Goal: Task Accomplishment & Management: Use online tool/utility

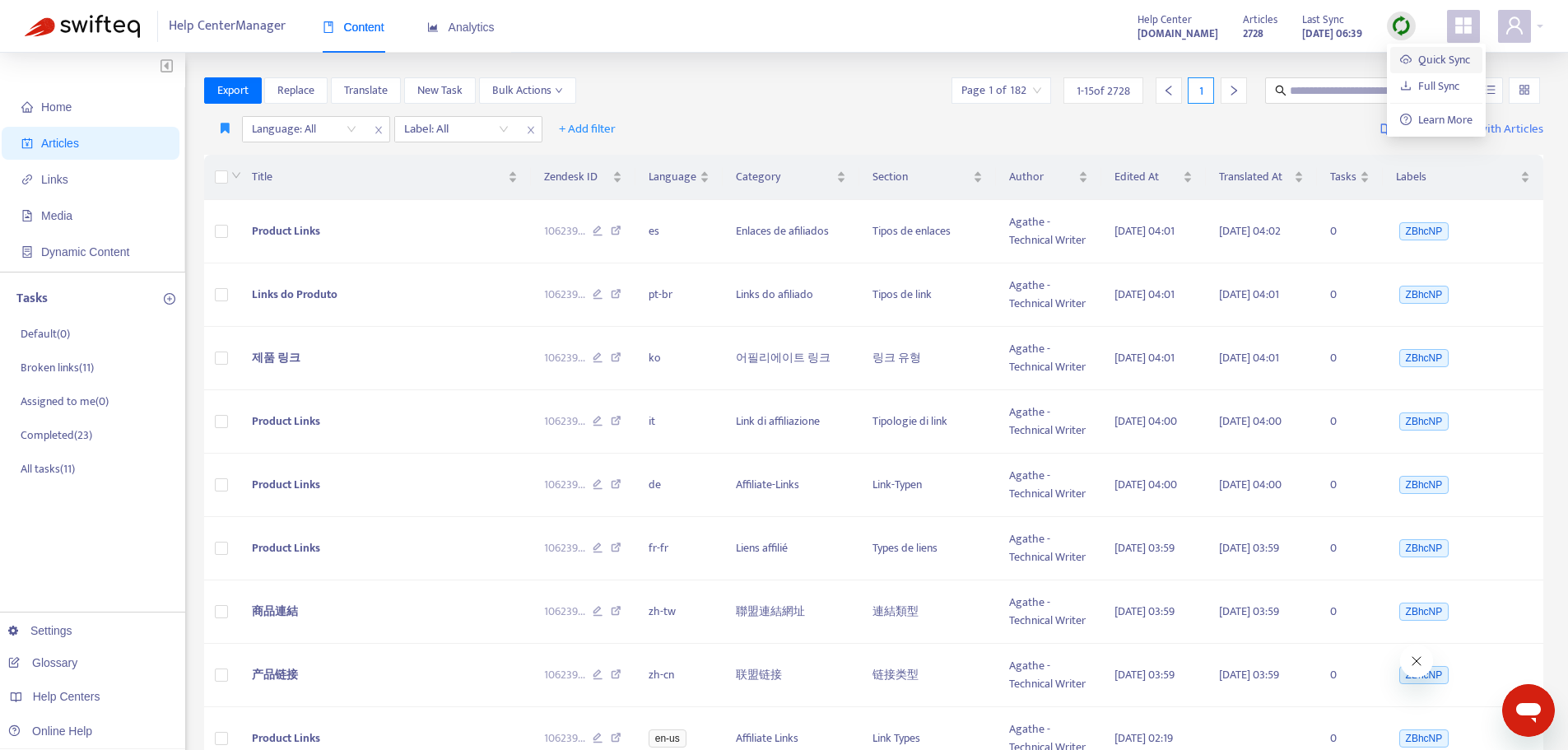
click at [1400, 57] on link "Quick Sync" at bounding box center [1435, 59] width 70 height 19
click at [268, 631] on link "[DOMAIN_NAME]" at bounding box center [260, 627] width 111 height 14
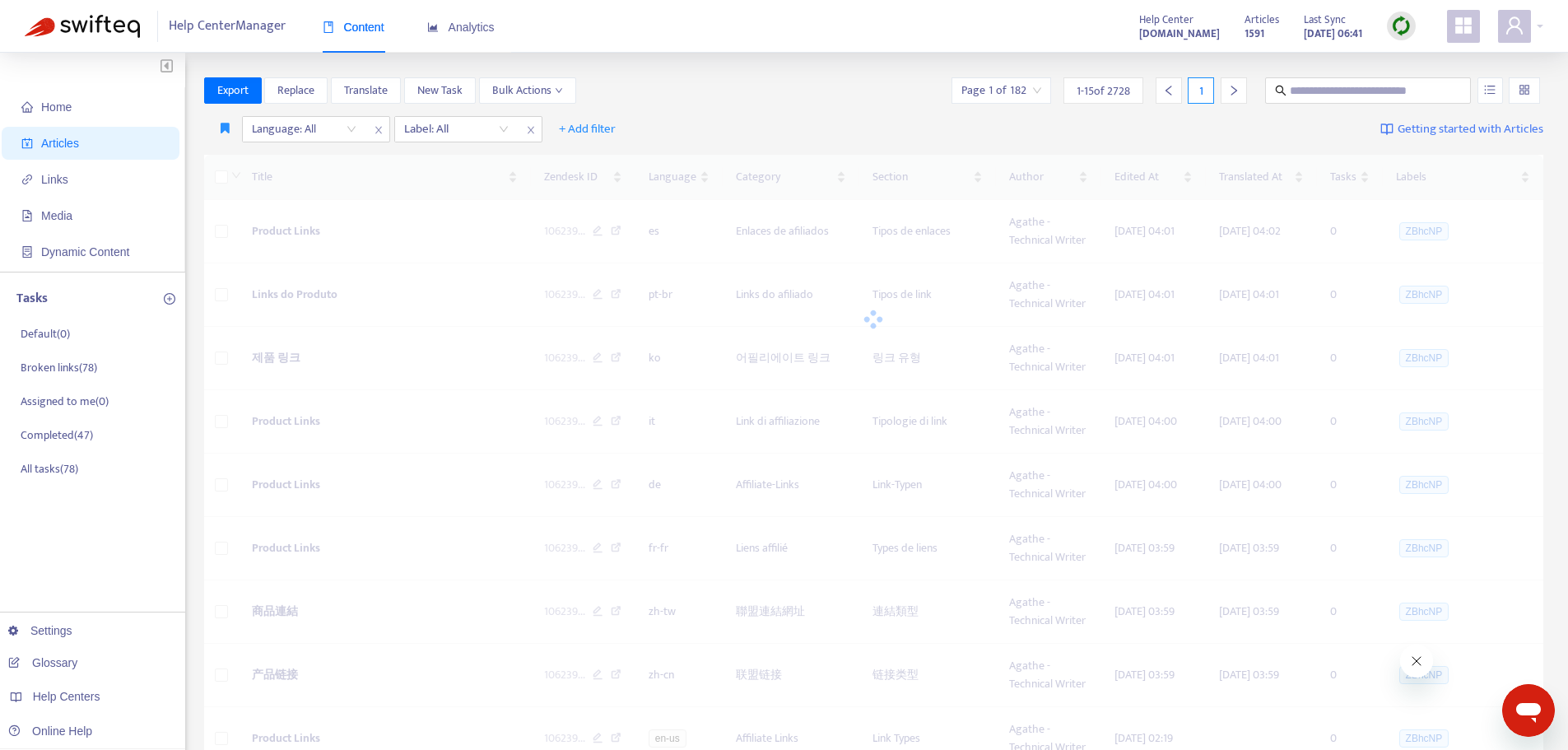
click at [1403, 24] on img at bounding box center [1401, 25] width 20 height 20
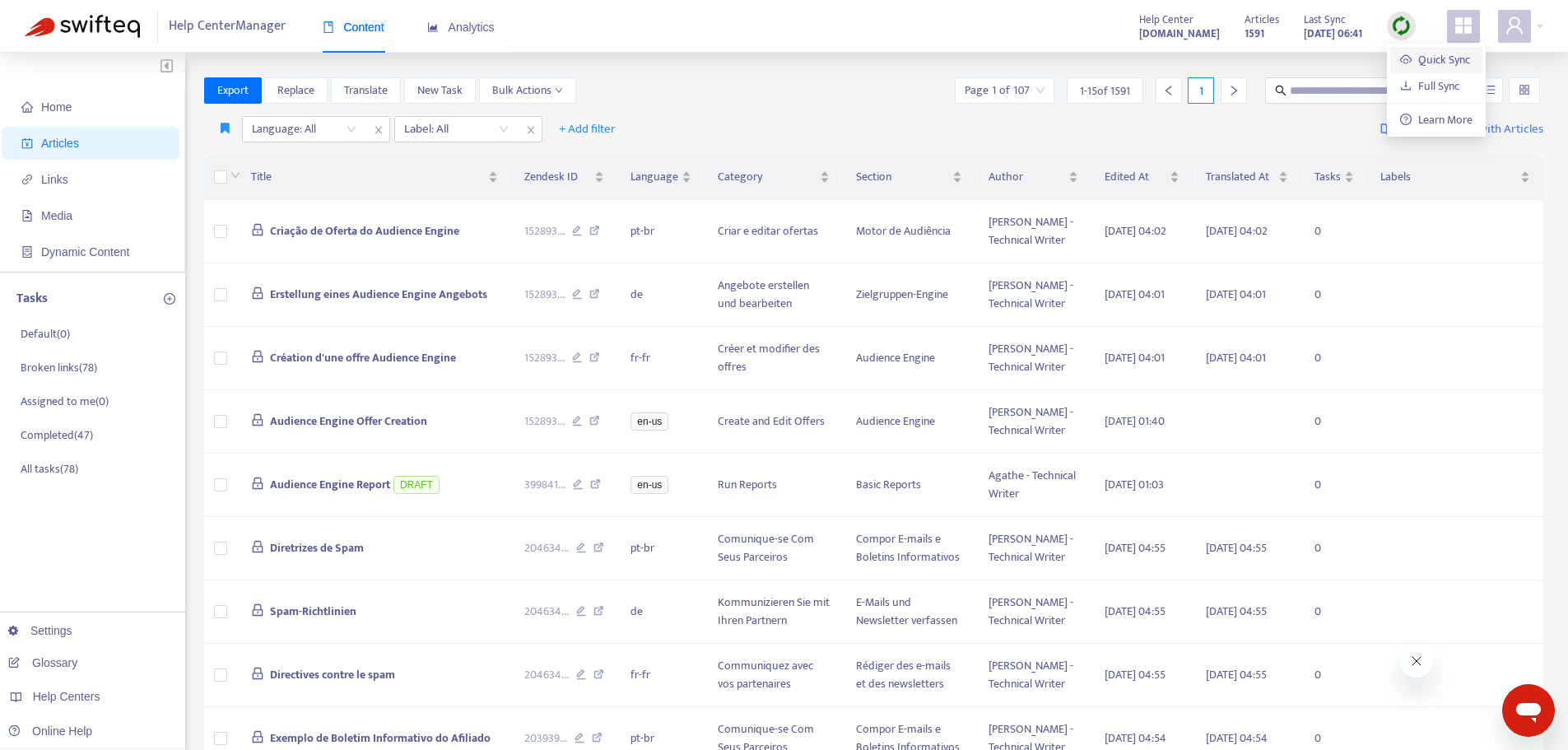
click at [1411, 56] on link "Quick Sync" at bounding box center [1435, 59] width 70 height 19
drag, startPoint x: 226, startPoint y: 130, endPoint x: 227, endPoint y: 140, distance: 10.0
click at [226, 130] on icon "button" at bounding box center [224, 128] width 9 height 13
click at [225, 162] on span "Ad dash" at bounding box center [241, 162] width 40 height 19
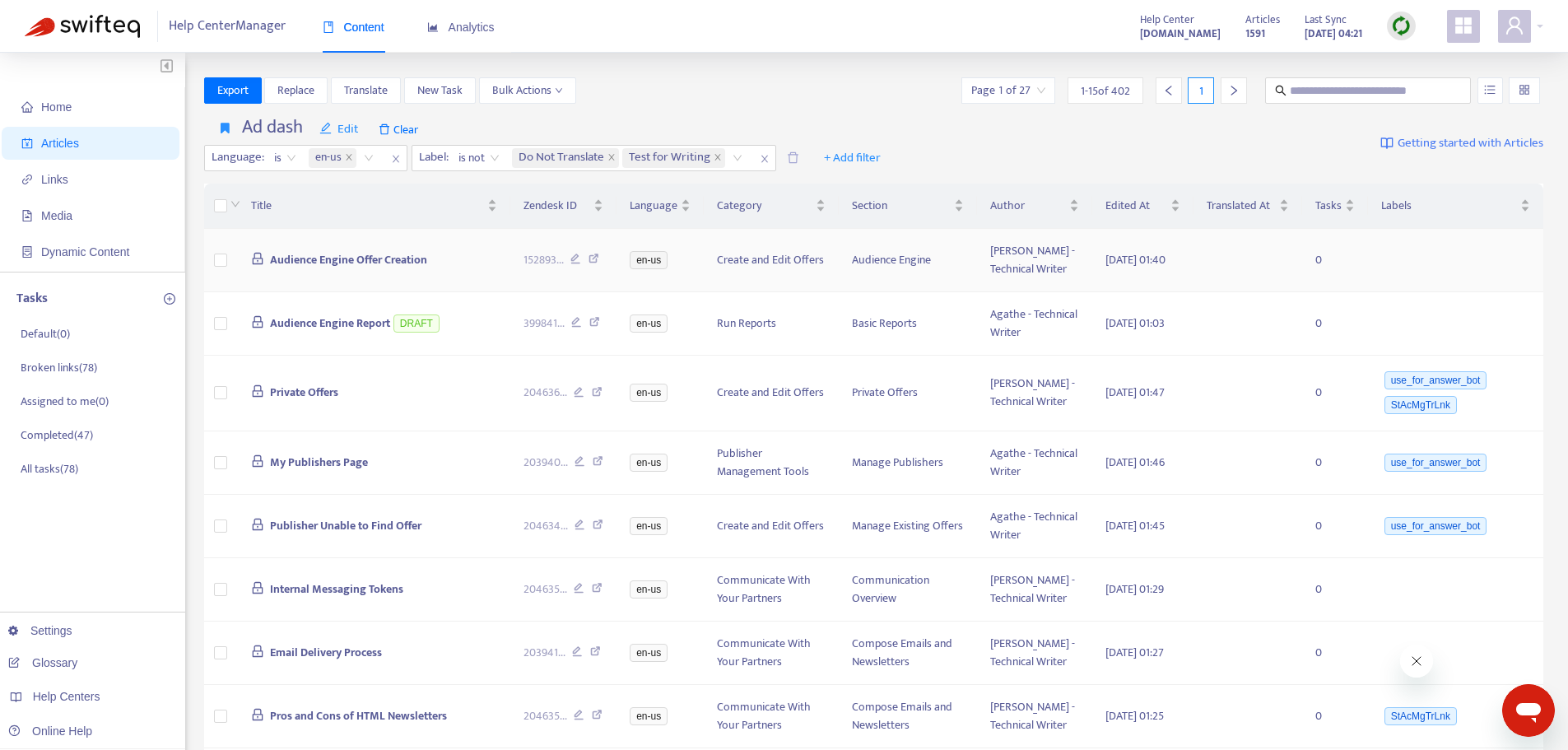
click at [400, 269] on span "Audience Engine Offer Creation" at bounding box center [348, 259] width 157 height 19
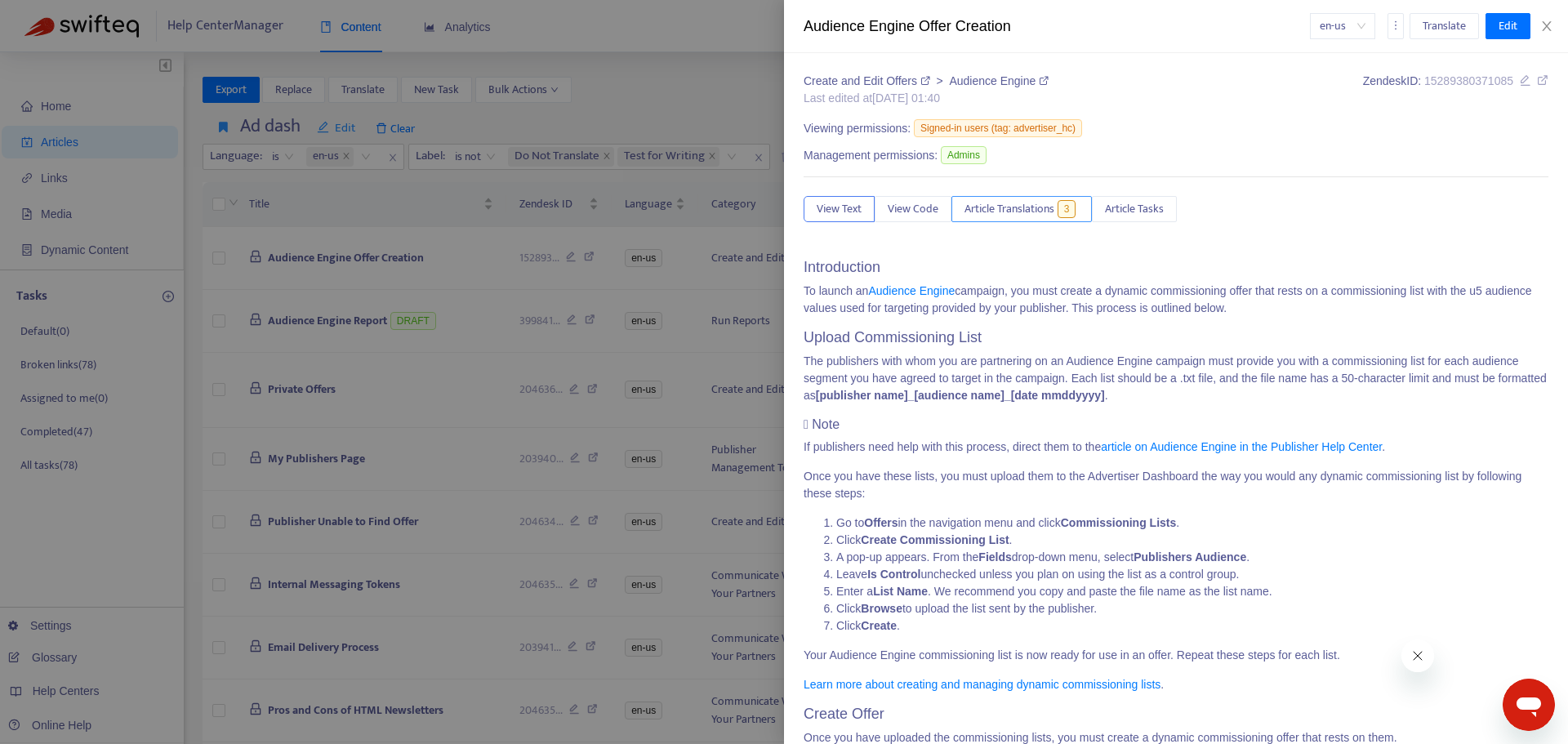
click at [1002, 203] on span "Article Translations" at bounding box center [1009, 209] width 90 height 18
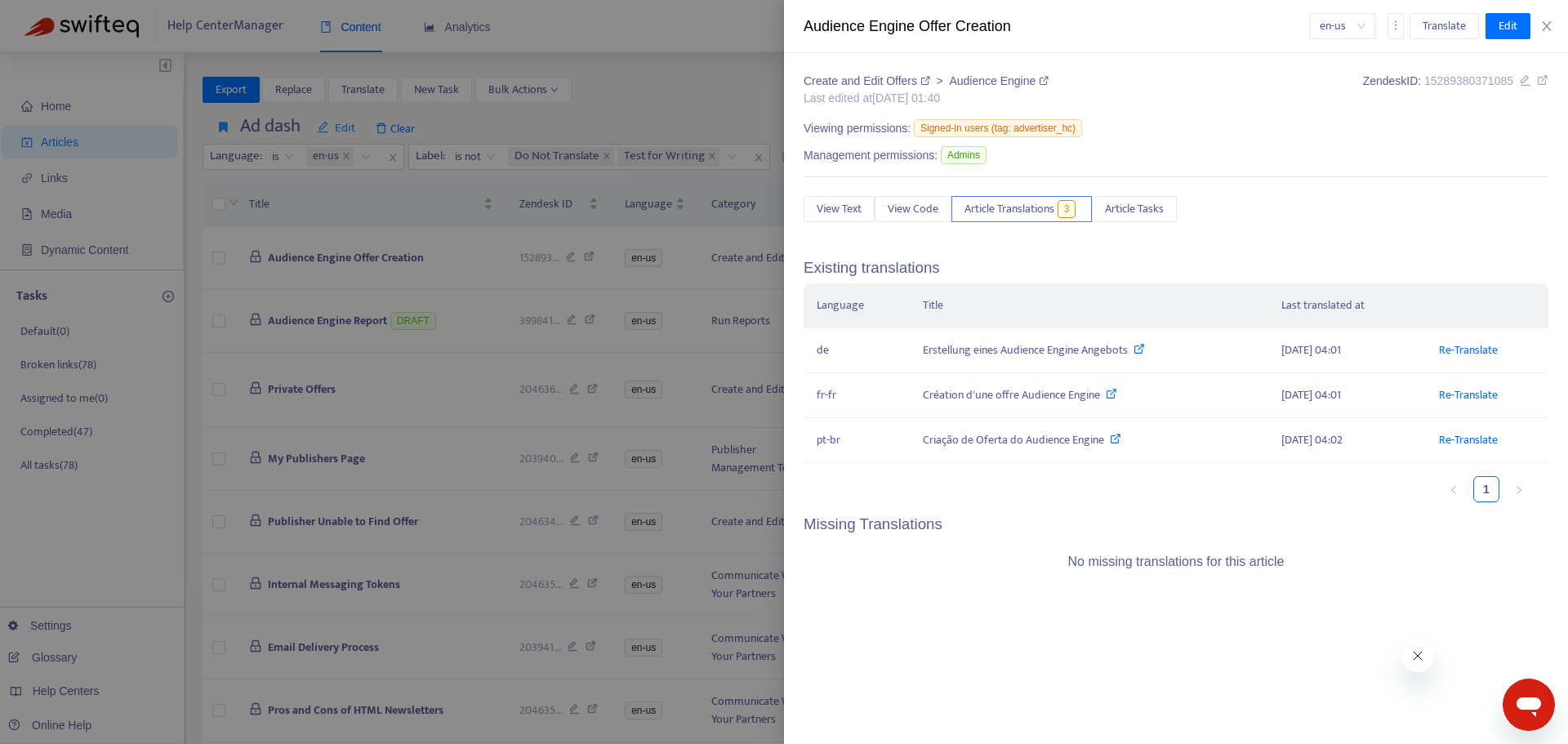
click at [51, 697] on div at bounding box center [784, 372] width 1568 height 744
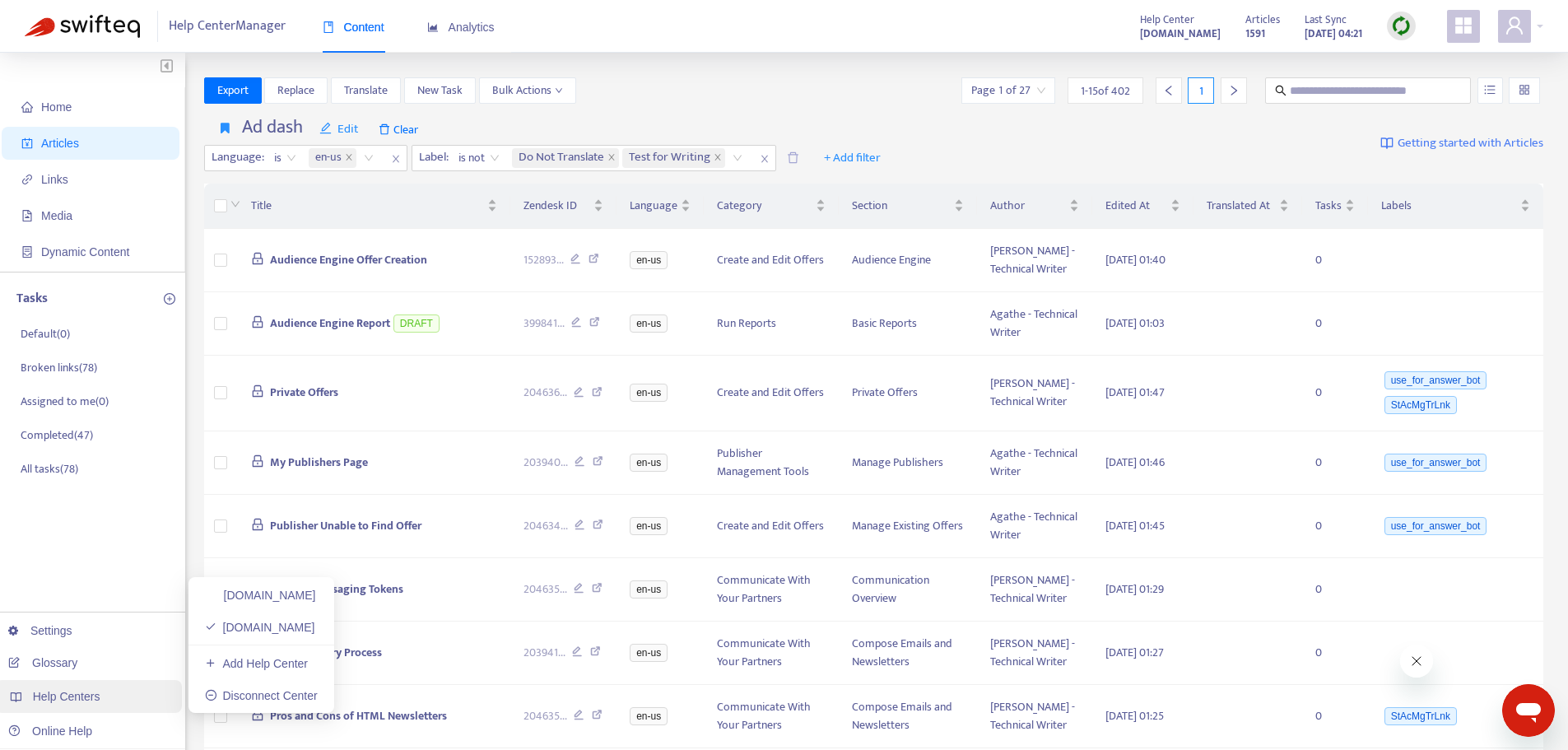
click at [78, 696] on span "Help Centers" at bounding box center [66, 696] width 67 height 14
click at [279, 598] on link "[DOMAIN_NAME]" at bounding box center [260, 595] width 111 height 14
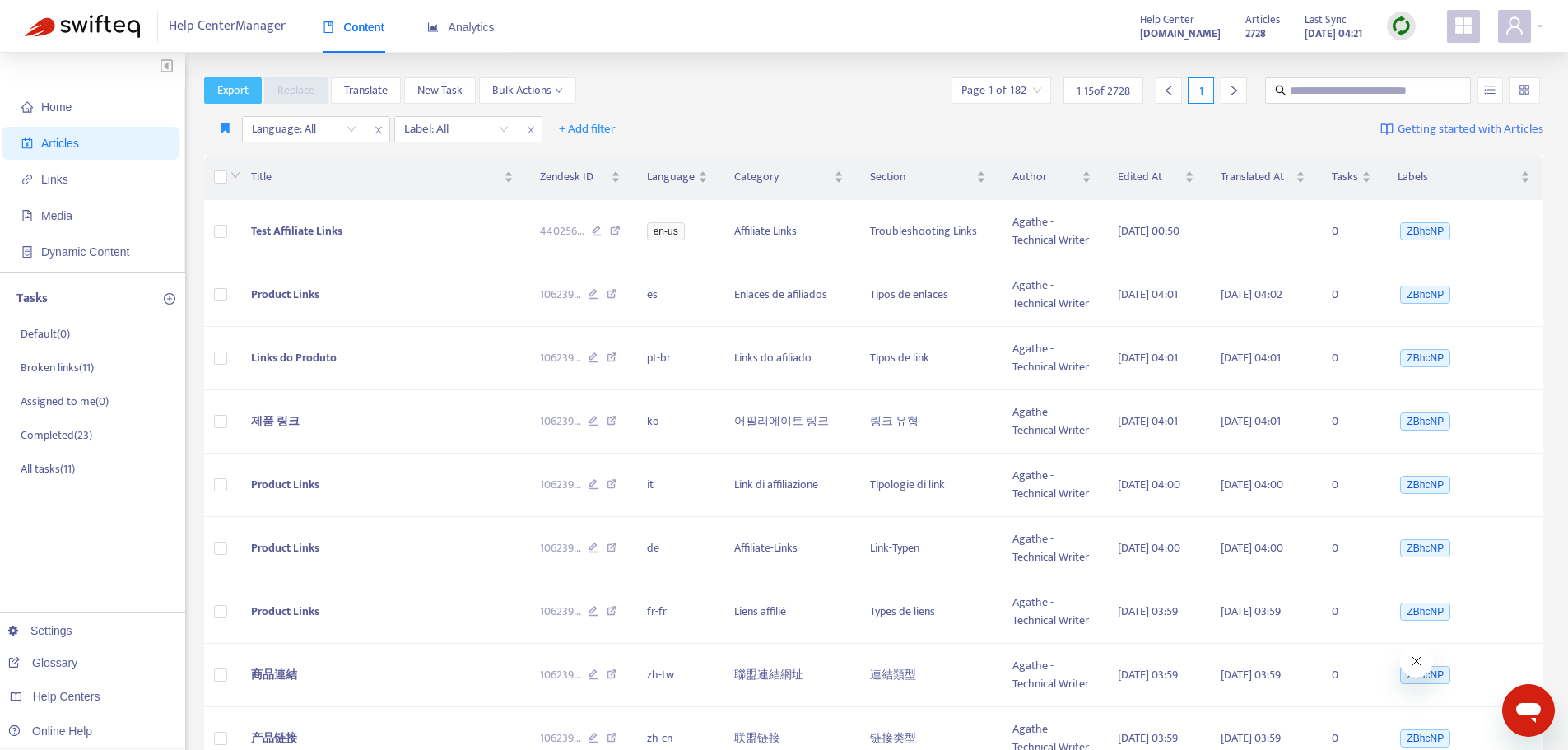
click at [236, 90] on span "Export" at bounding box center [233, 91] width 31 height 19
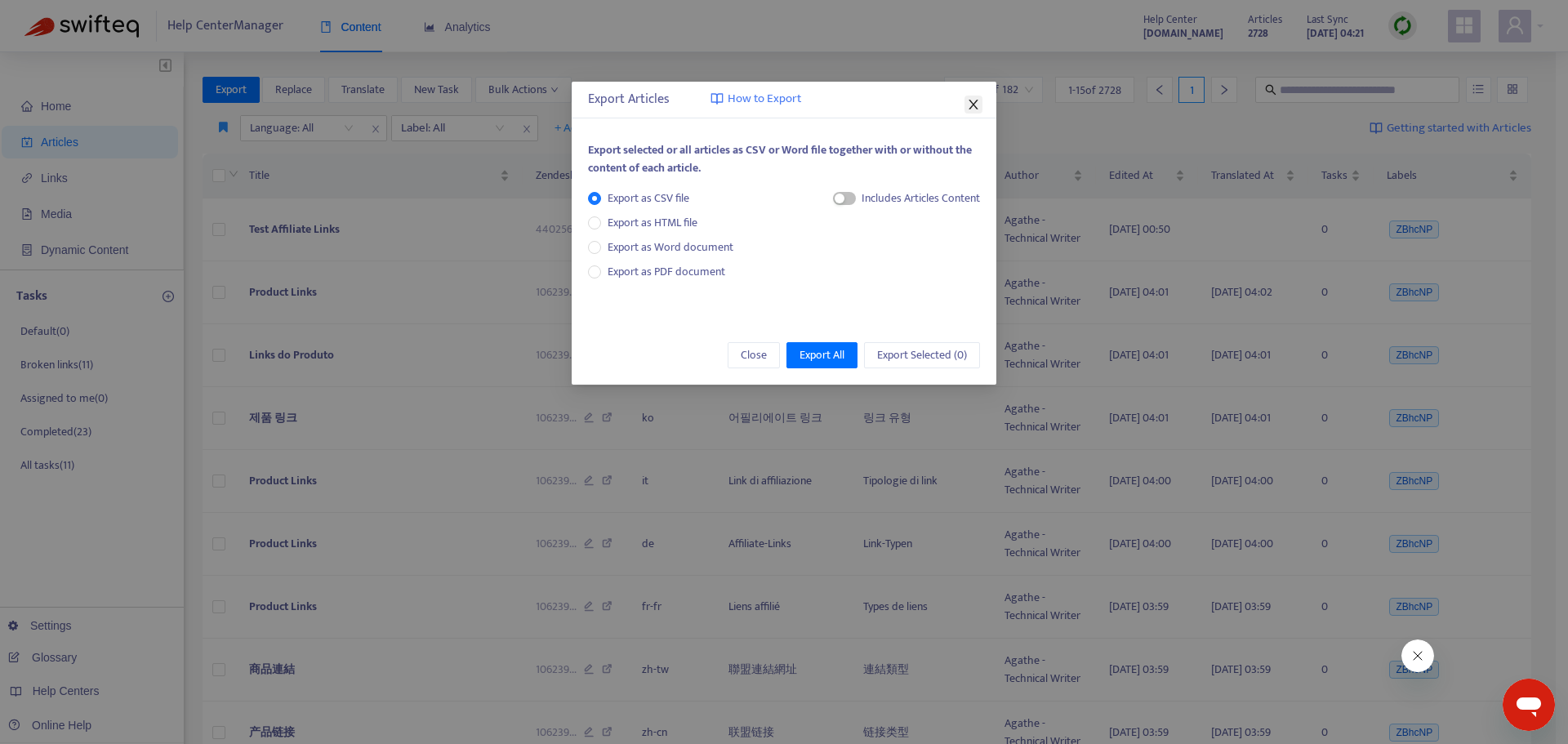
click at [973, 105] on icon "close" at bounding box center [973, 104] width 9 height 10
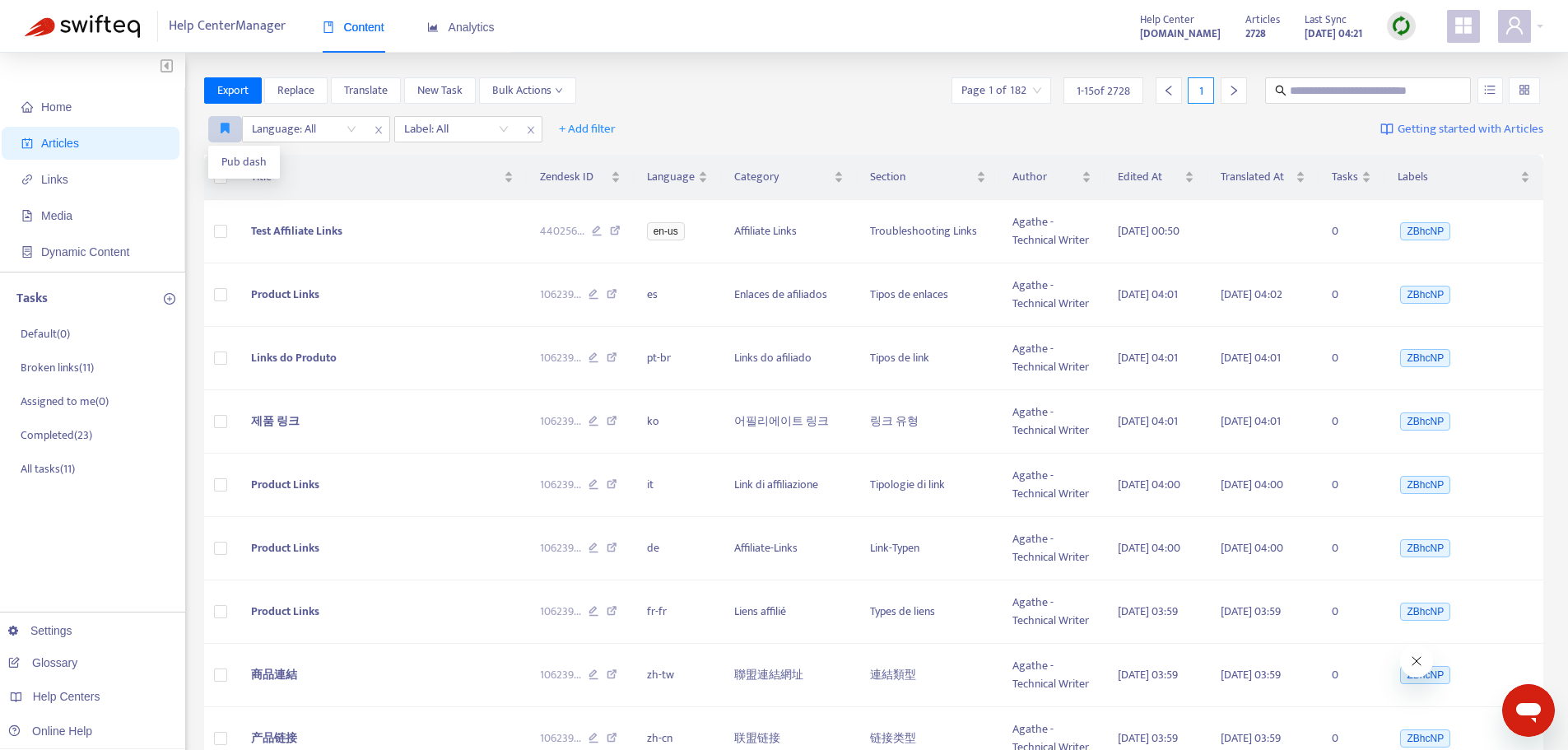
click at [229, 127] on icon "button" at bounding box center [224, 128] width 9 height 13
click at [225, 158] on span "Pub dash" at bounding box center [244, 162] width 45 height 19
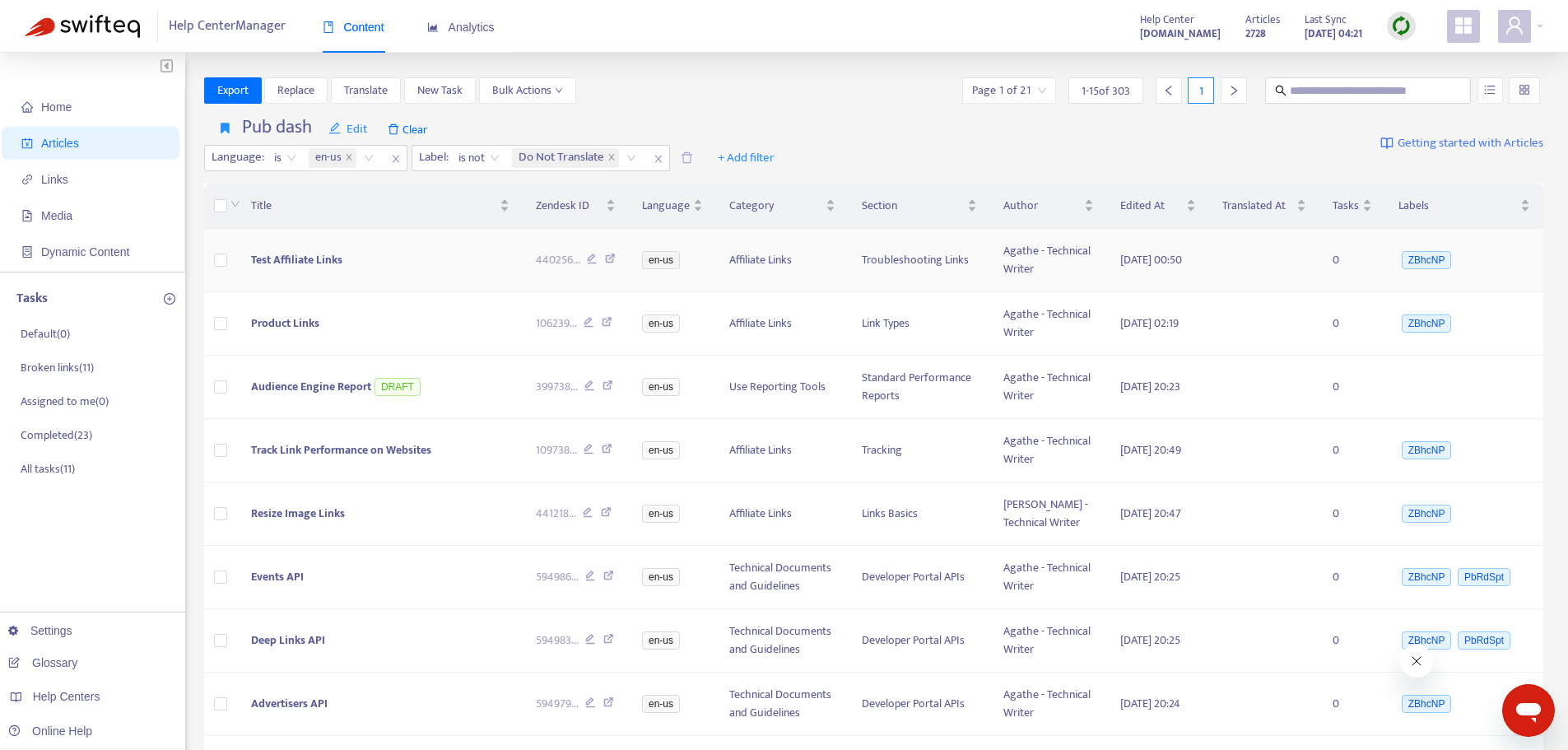
click at [301, 263] on span "Test Affiliate Links" at bounding box center [297, 259] width 92 height 19
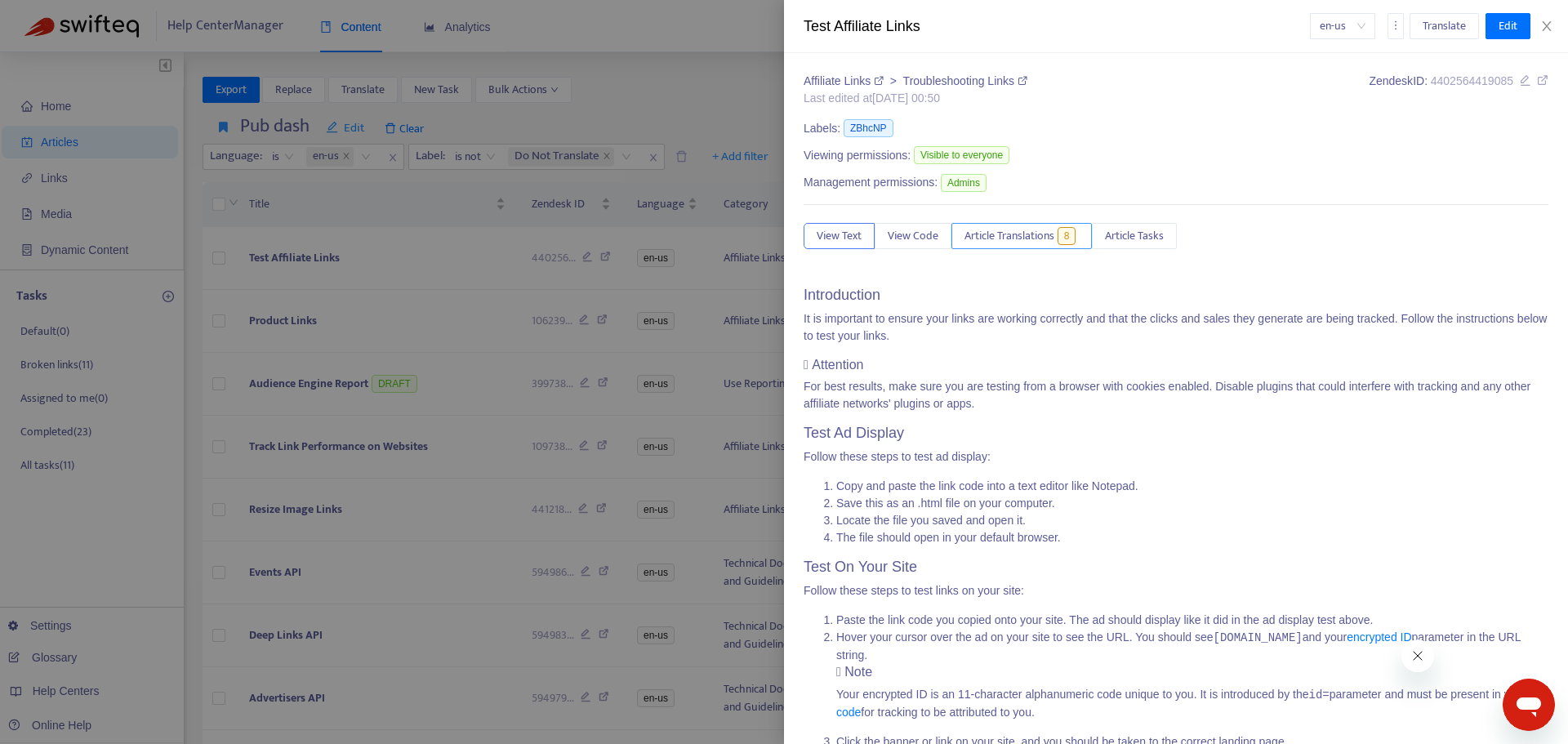
click at [1027, 234] on span "Article Translations" at bounding box center [1009, 236] width 90 height 18
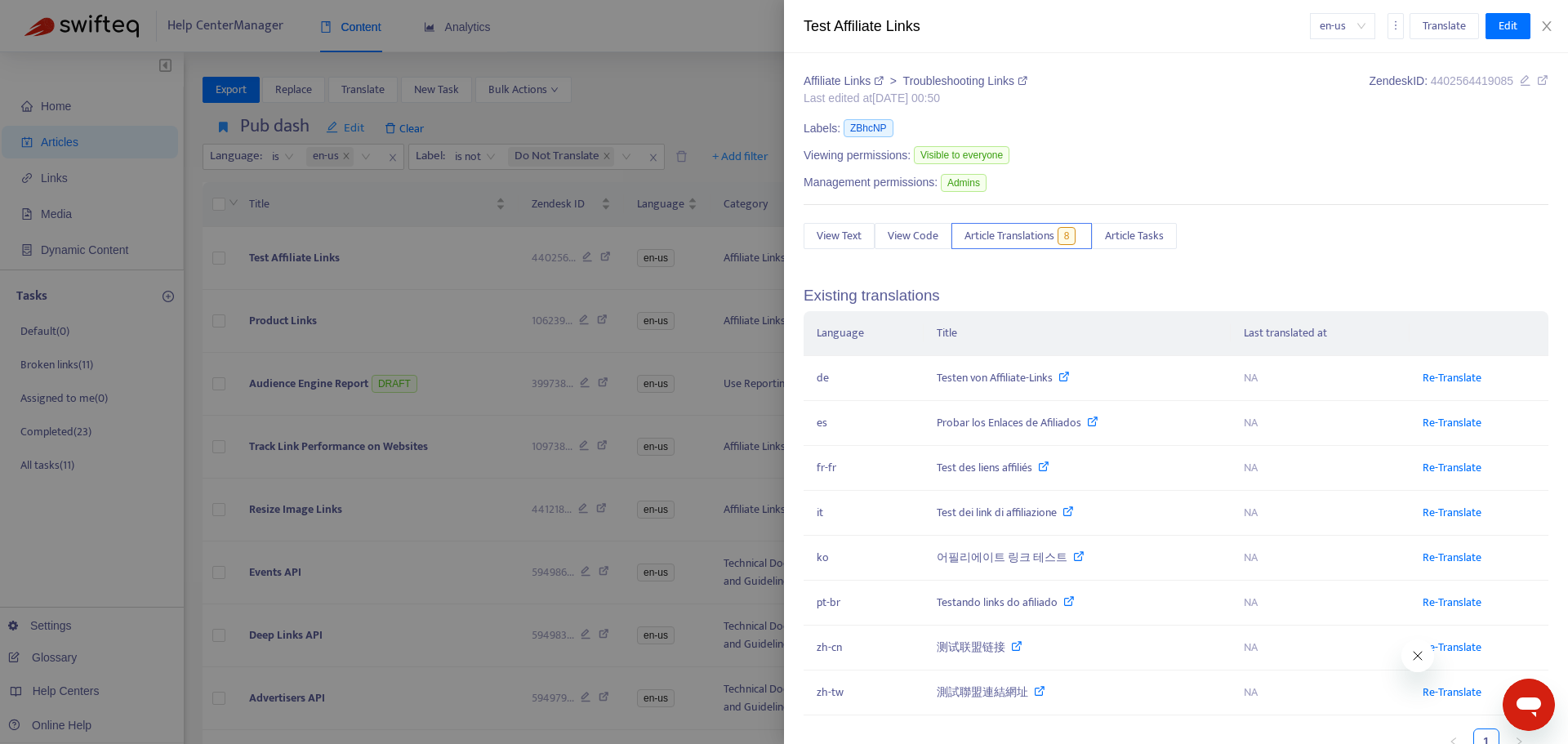
click at [256, 292] on div at bounding box center [784, 372] width 1568 height 744
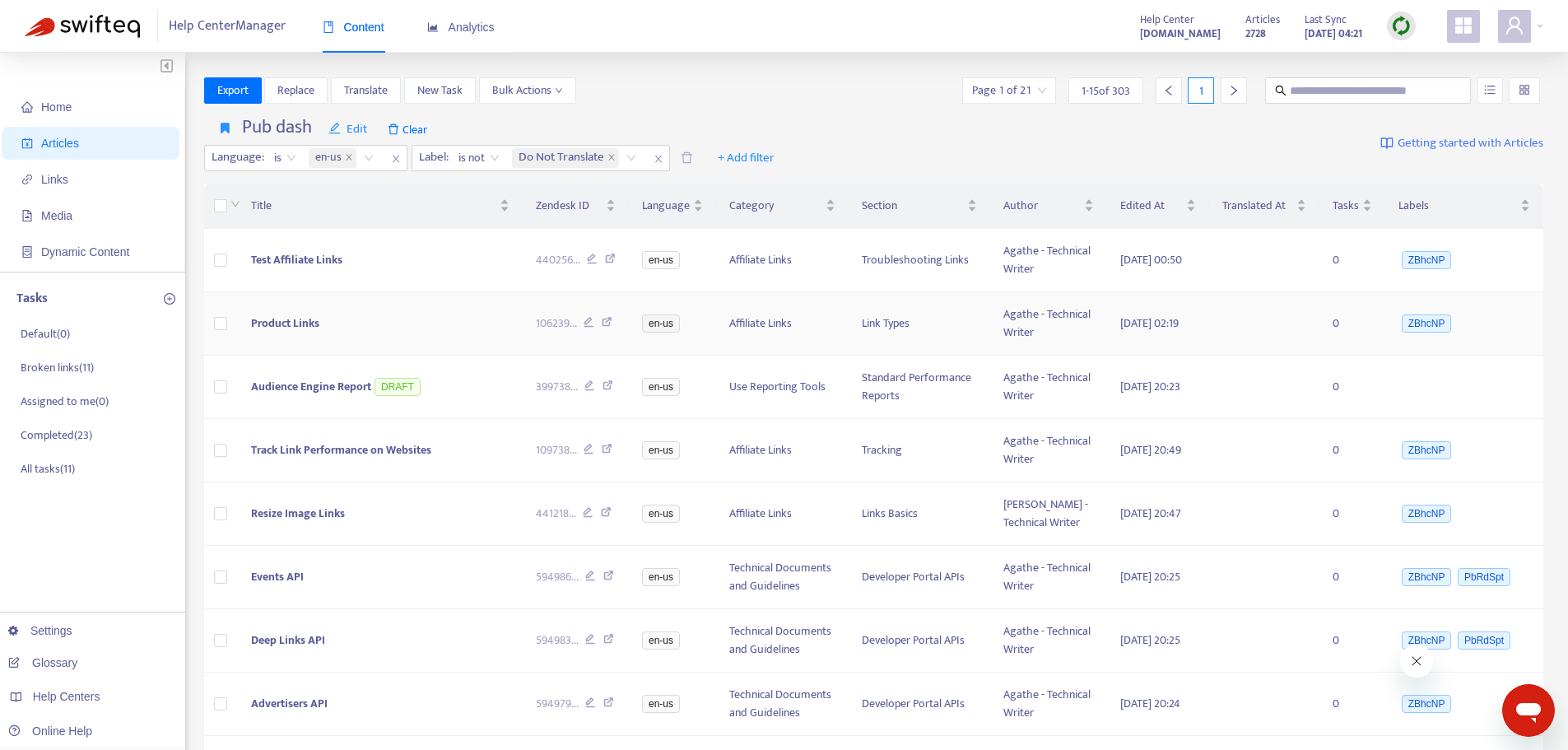
click at [284, 316] on span "Product Links" at bounding box center [286, 322] width 68 height 19
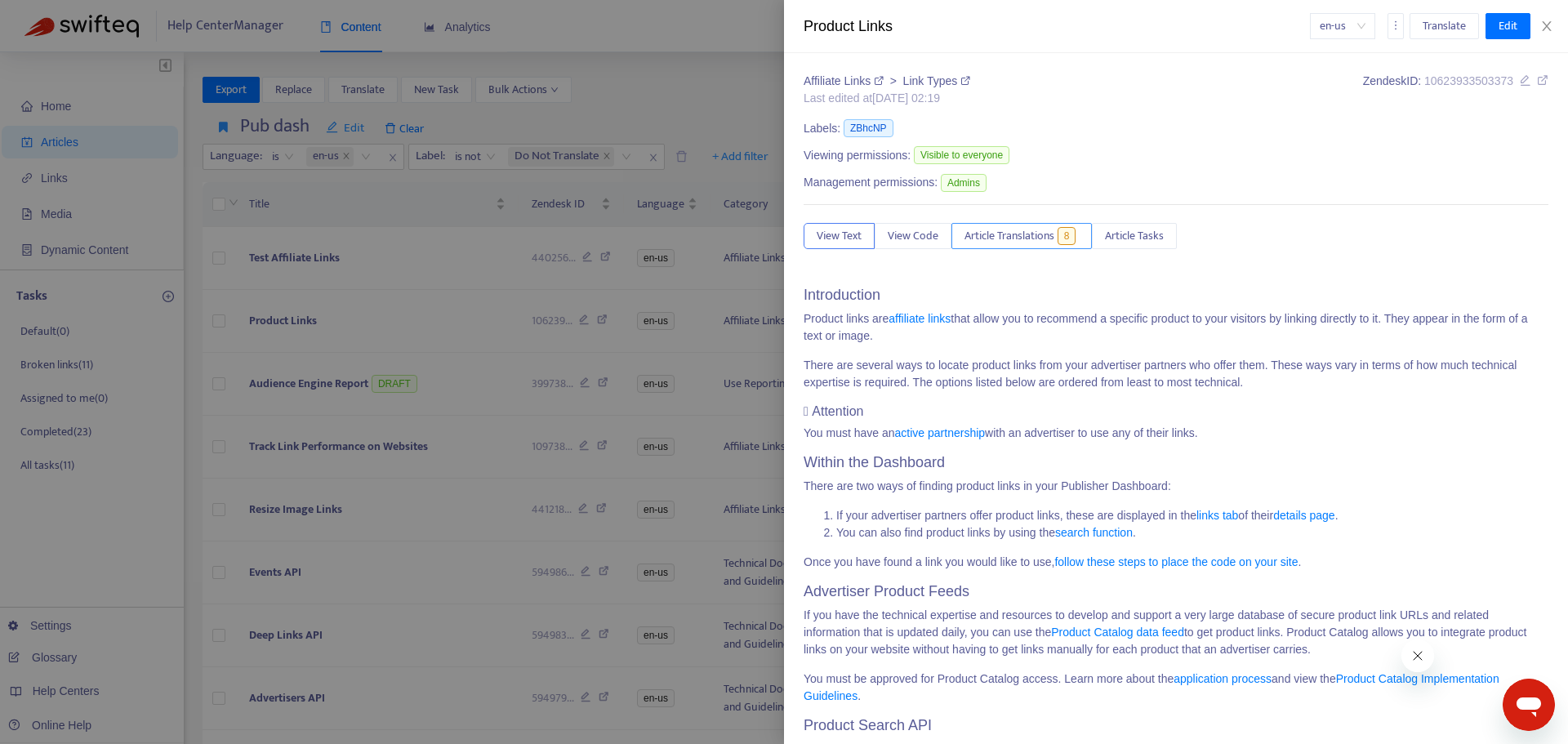
click at [1060, 229] on button "Article Translations 8" at bounding box center [1021, 236] width 140 height 26
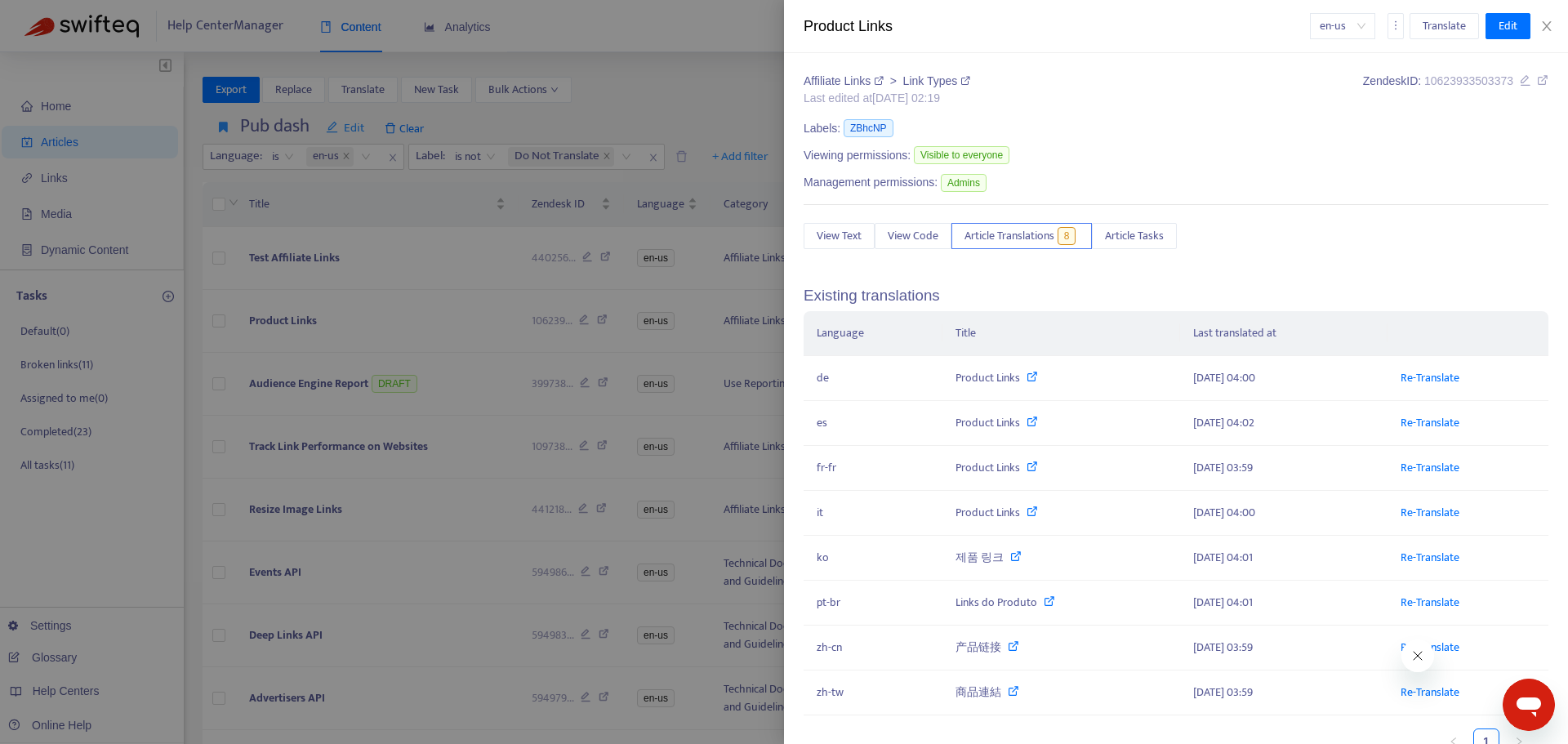
click at [292, 292] on div at bounding box center [784, 372] width 1568 height 744
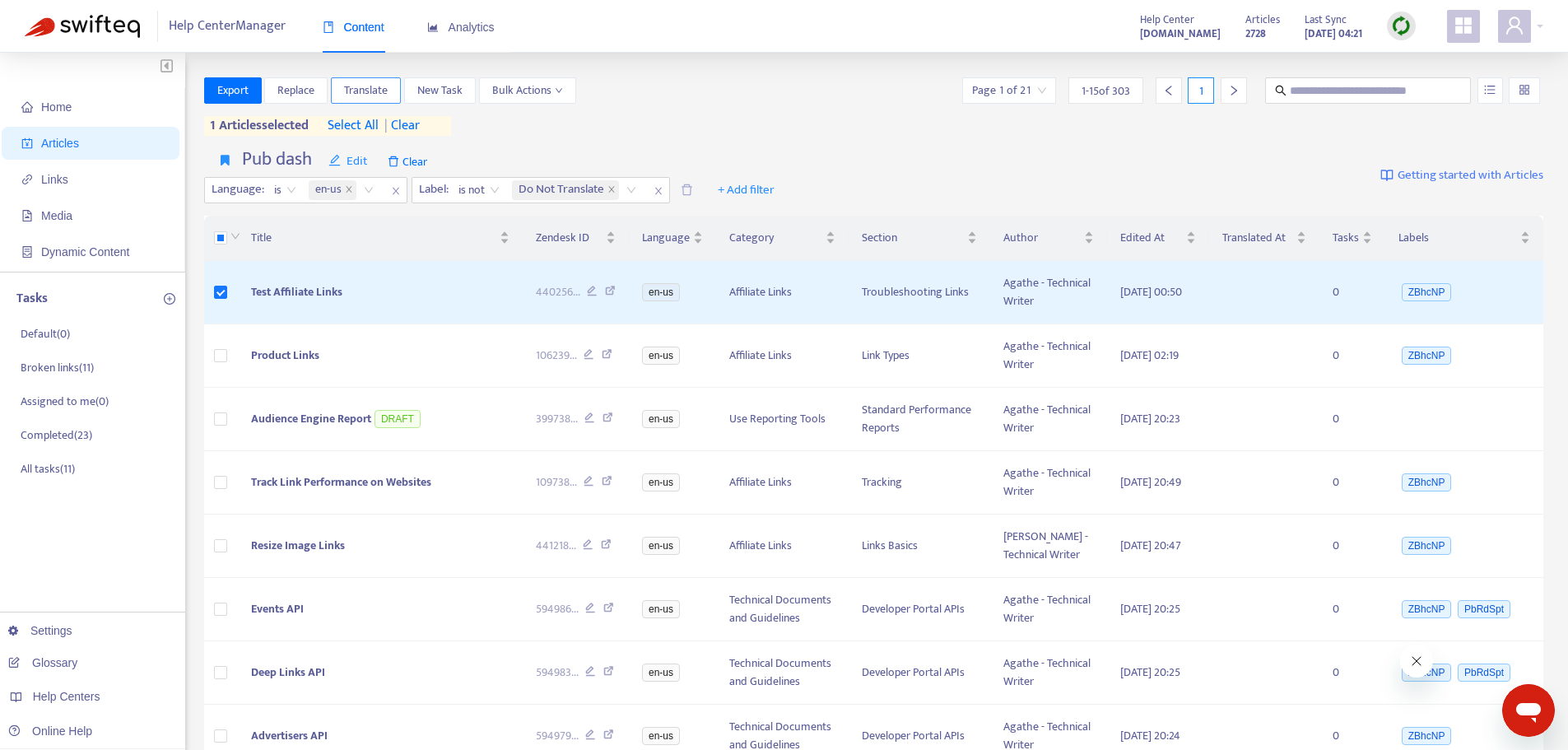
click at [362, 88] on span "Translate" at bounding box center [365, 91] width 44 height 19
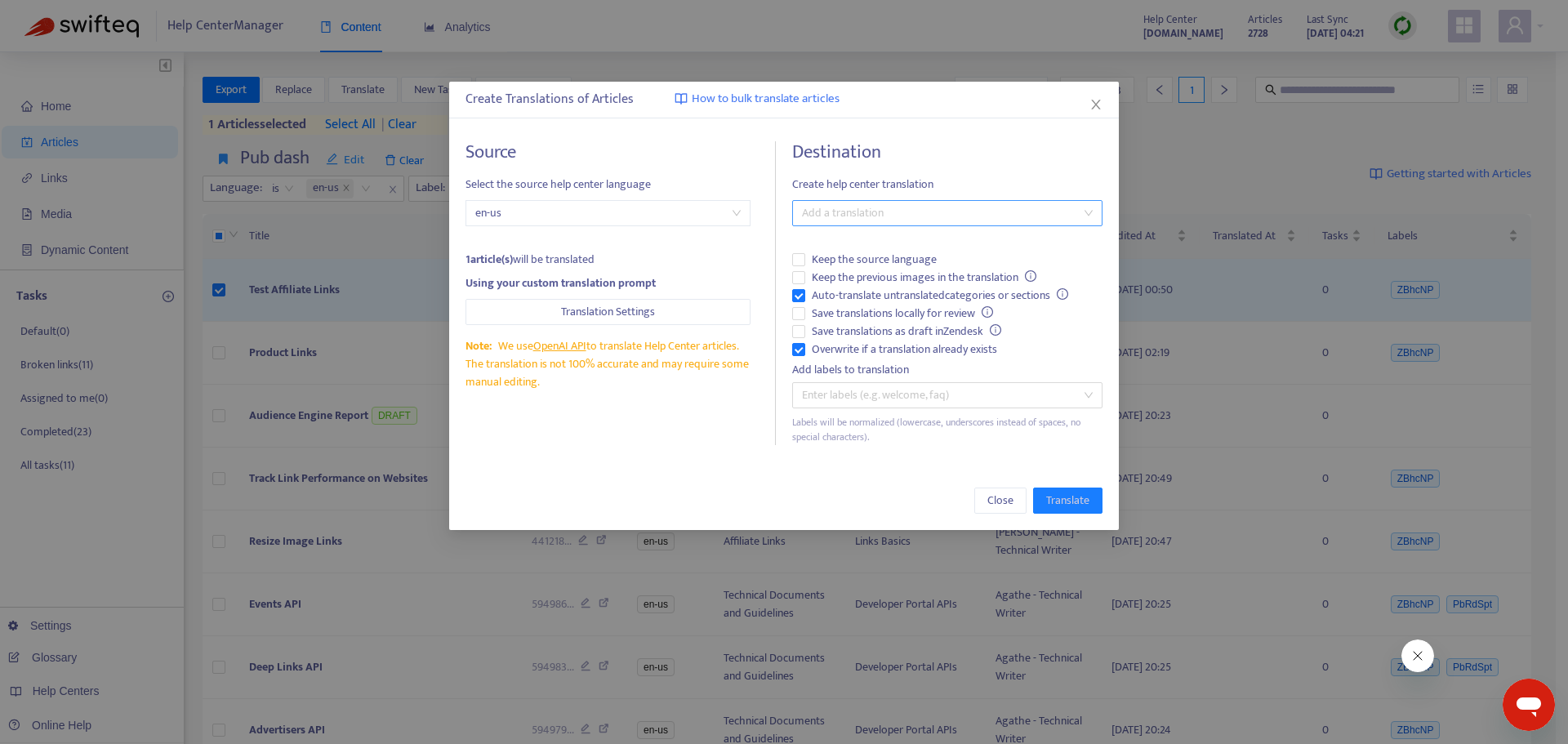
drag, startPoint x: 850, startPoint y: 221, endPoint x: 860, endPoint y: 225, distance: 10.8
click at [851, 221] on div at bounding box center [940, 213] width 286 height 19
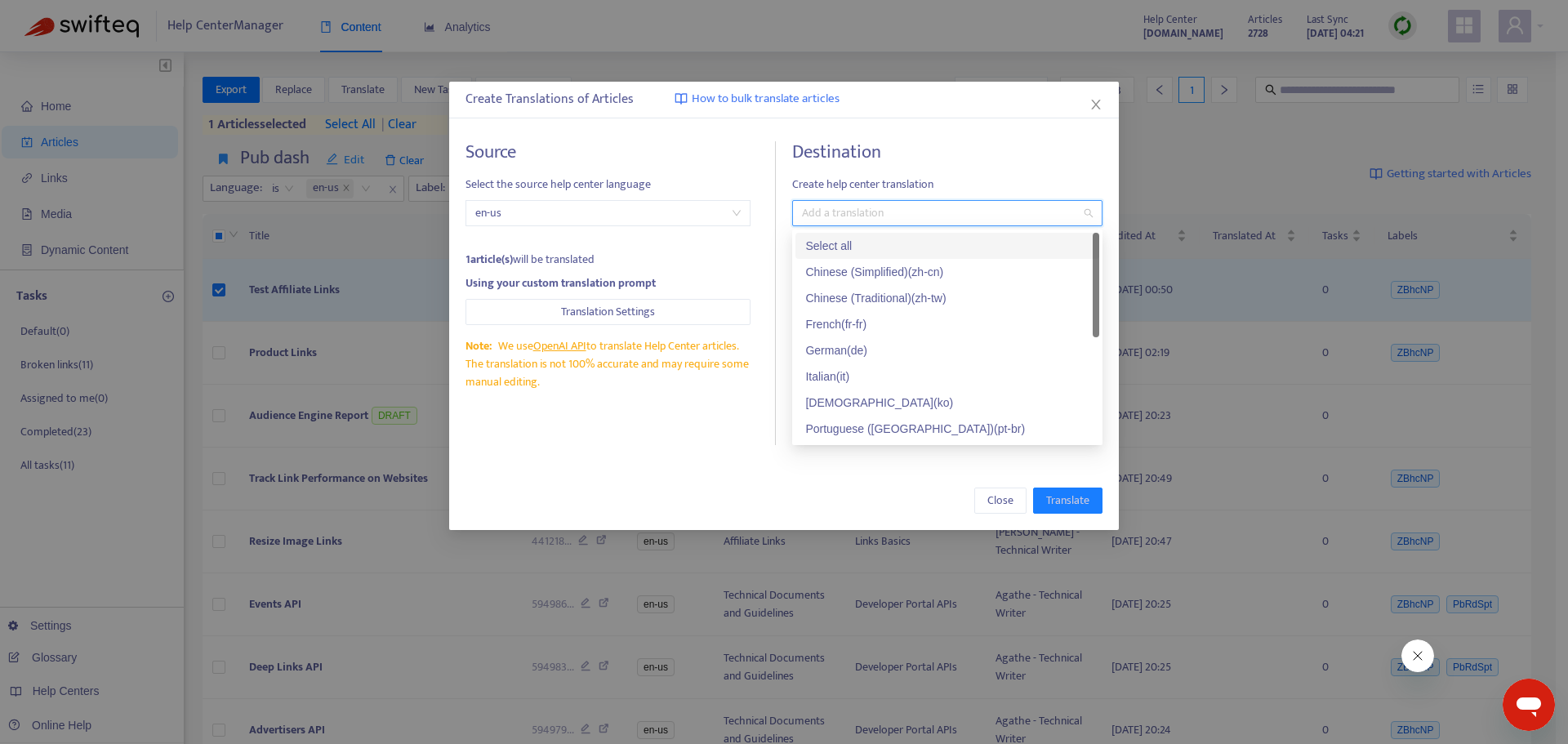
click at [860, 243] on div "Select all" at bounding box center [947, 245] width 284 height 18
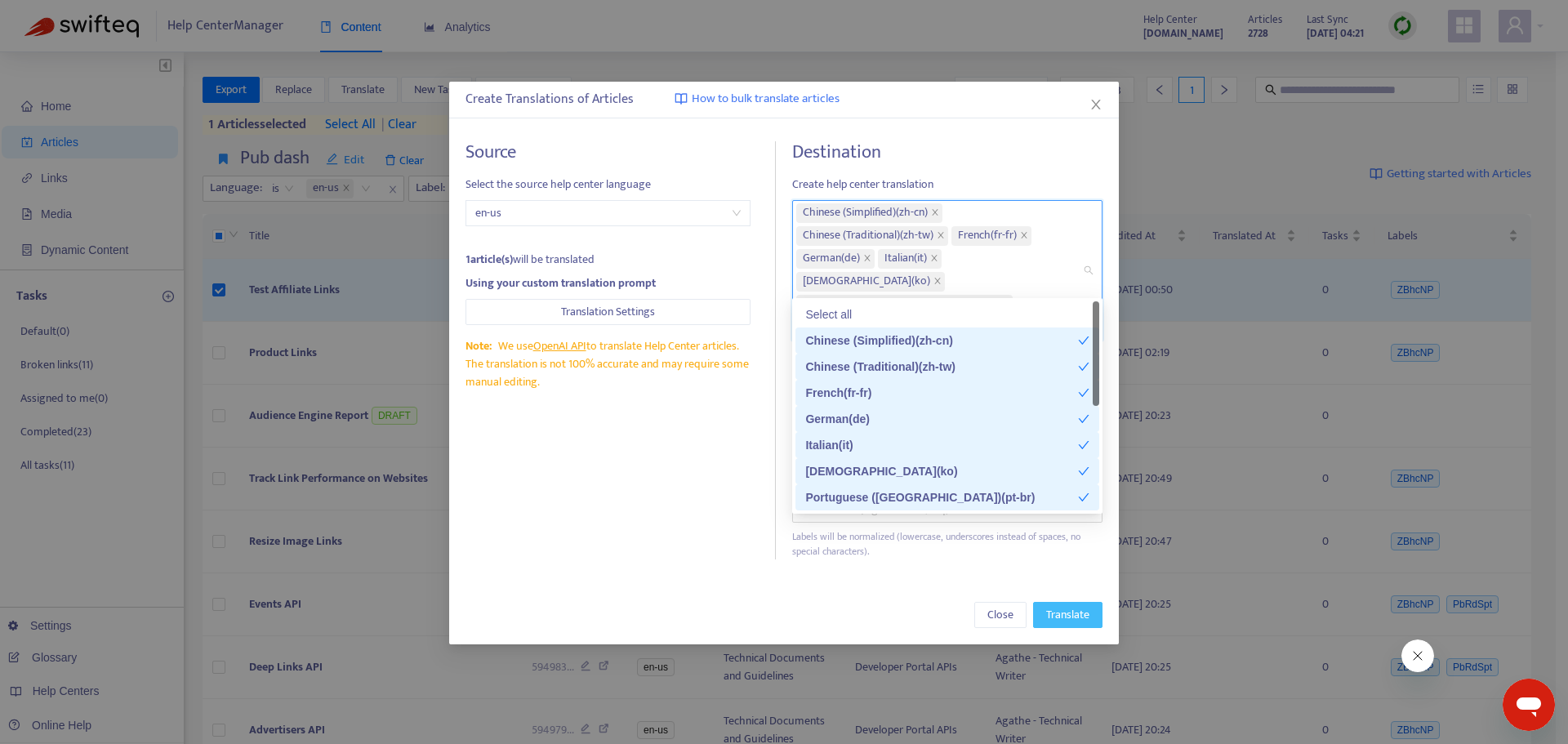
click at [1066, 606] on span "Translate" at bounding box center [1067, 615] width 44 height 18
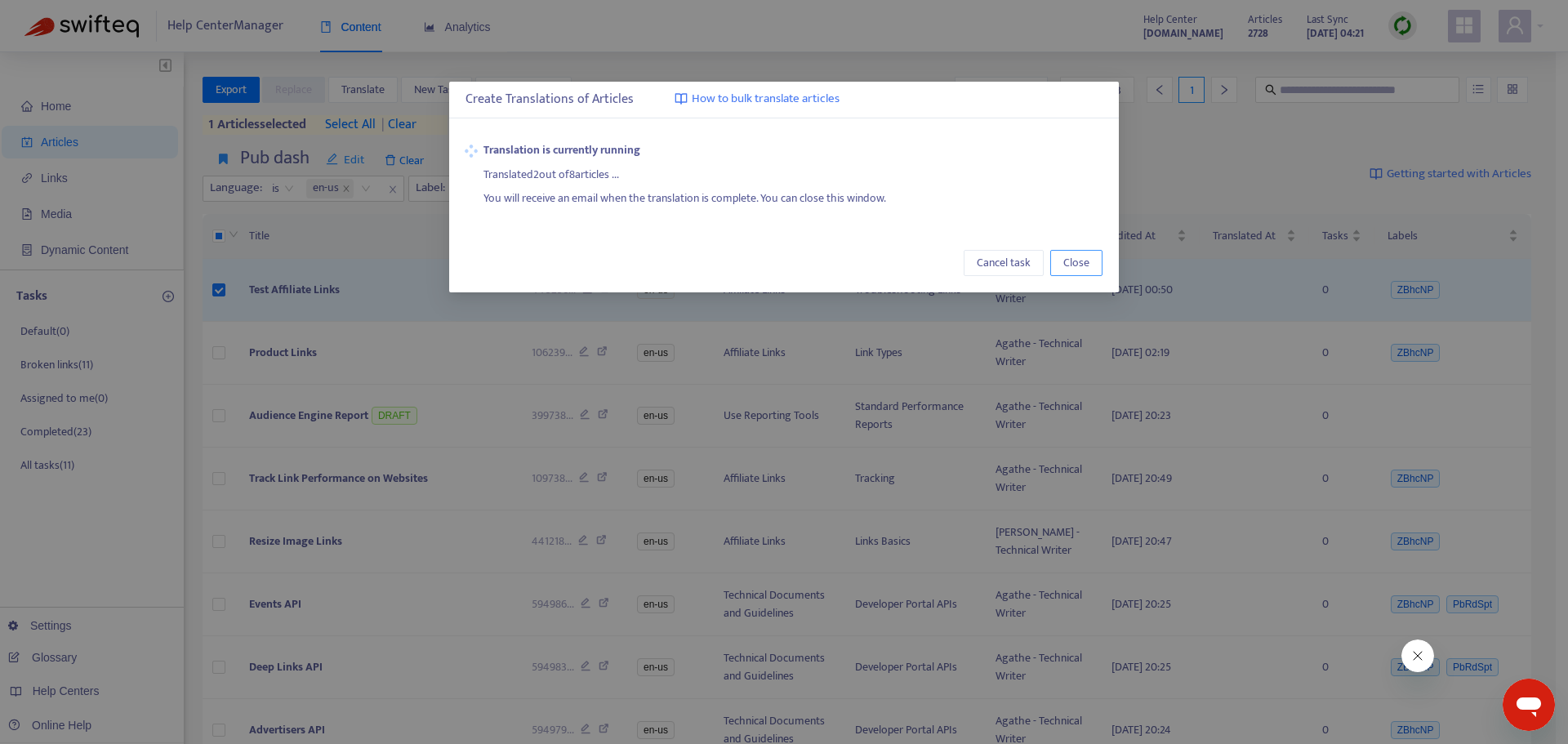
click at [1071, 262] on span "Close" at bounding box center [1076, 263] width 26 height 18
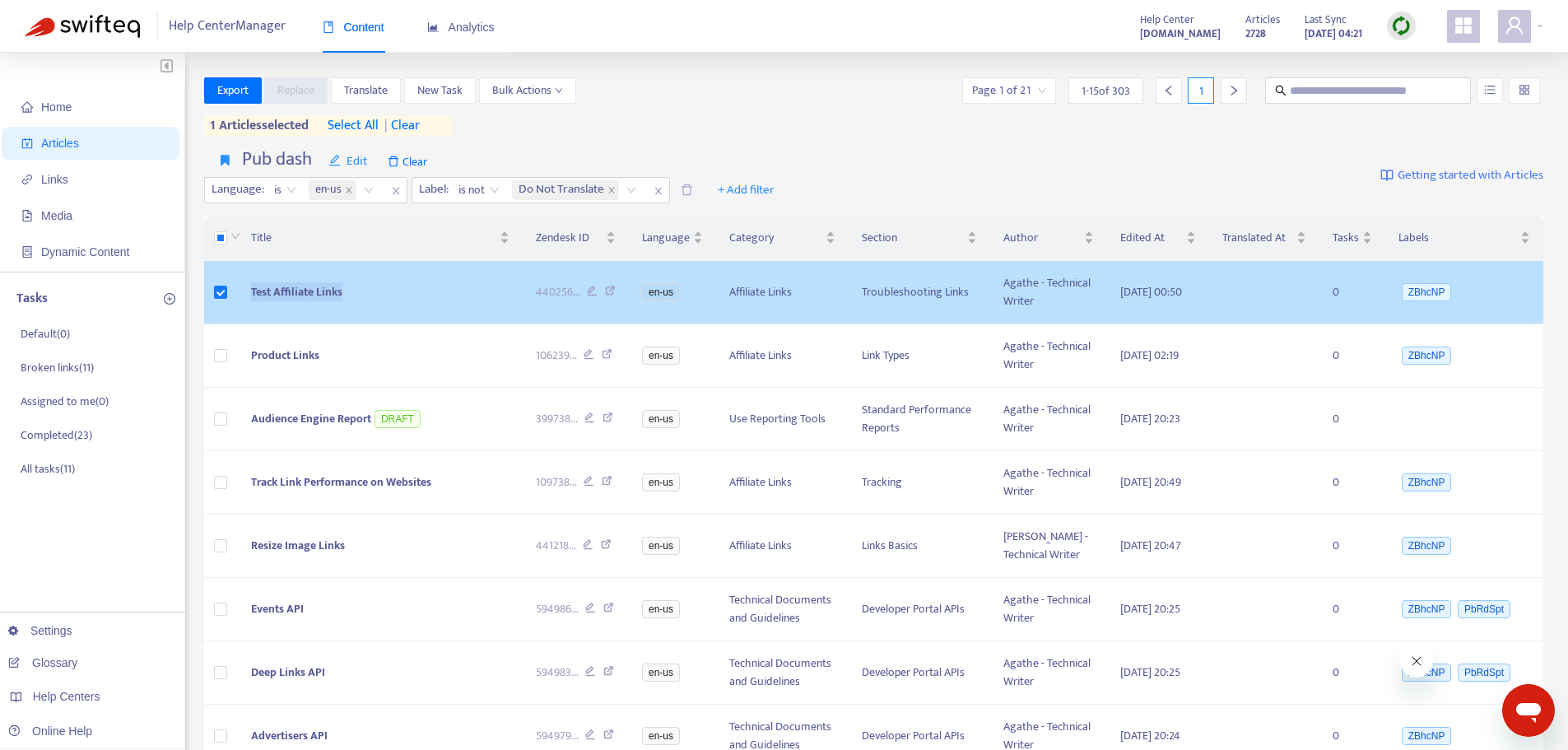
drag, startPoint x: 344, startPoint y: 290, endPoint x: 244, endPoint y: 294, distance: 100.1
click at [244, 294] on td "Test Affiliate Links" at bounding box center [379, 292] width 284 height 63
copy span "Test Affiliate Links"
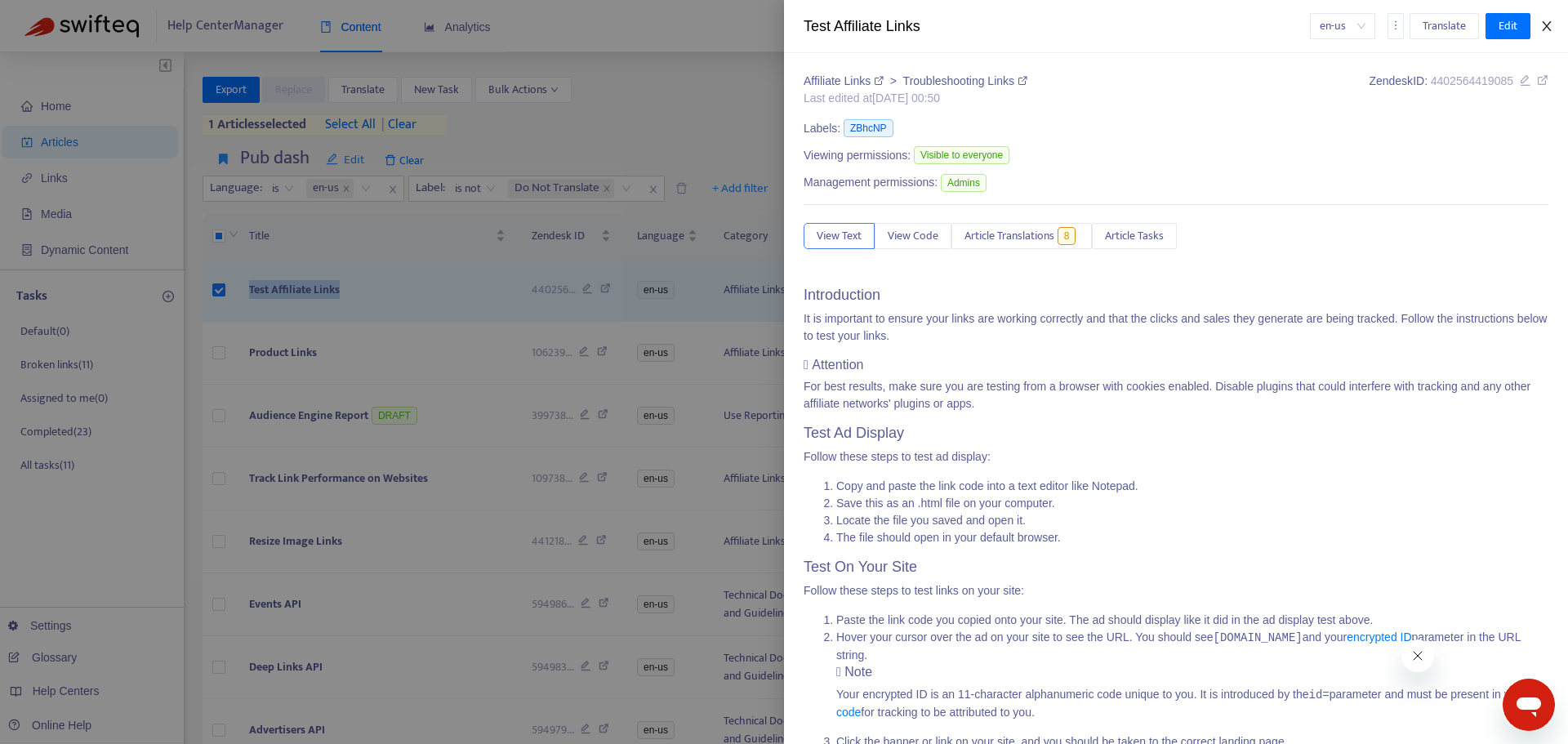
click at [1550, 22] on icon "close" at bounding box center [1547, 26] width 14 height 14
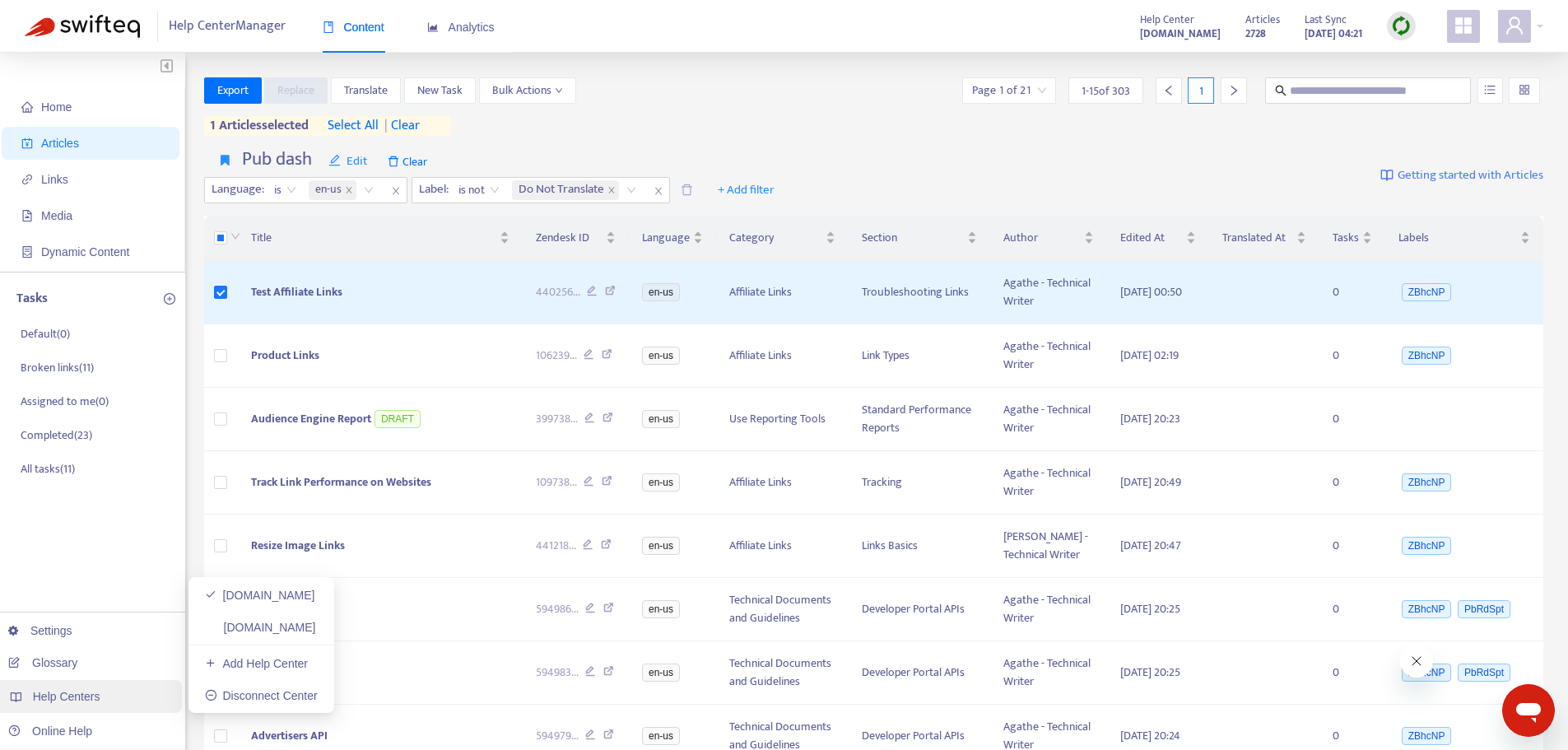
click at [114, 696] on div "Help Centers" at bounding box center [89, 696] width 187 height 33
